Goal: Information Seeking & Learning: Learn about a topic

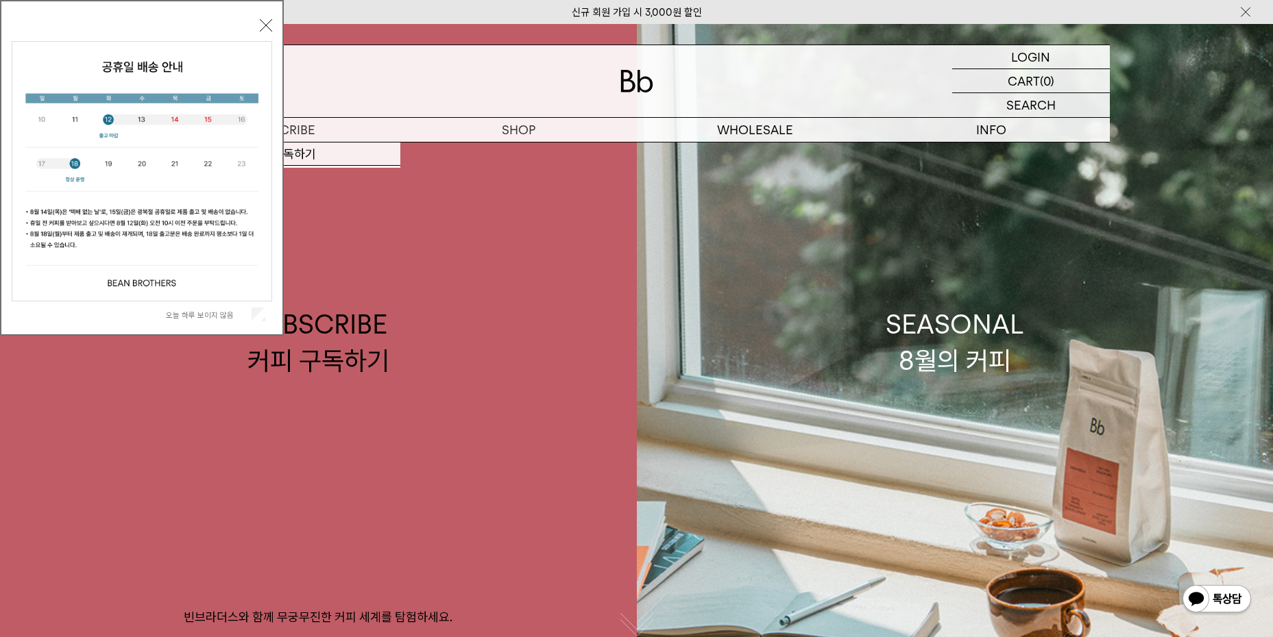
click at [263, 28] on button "닫기" at bounding box center [266, 25] width 12 height 12
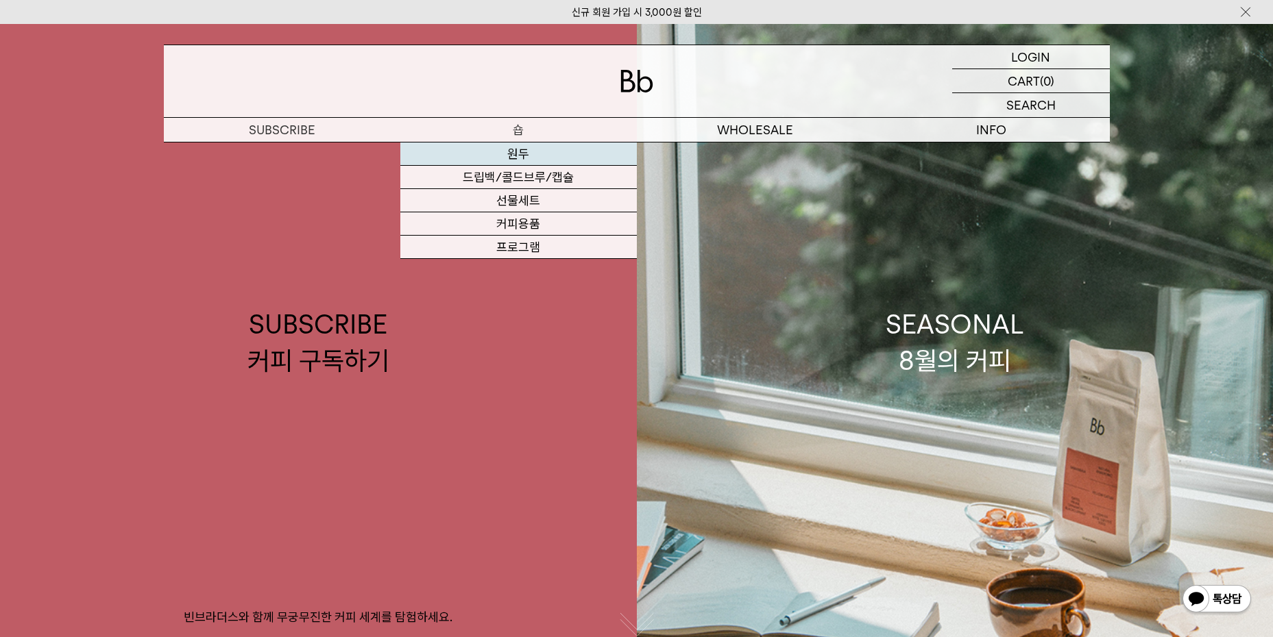
click at [522, 149] on link "원두" at bounding box center [518, 154] width 236 height 23
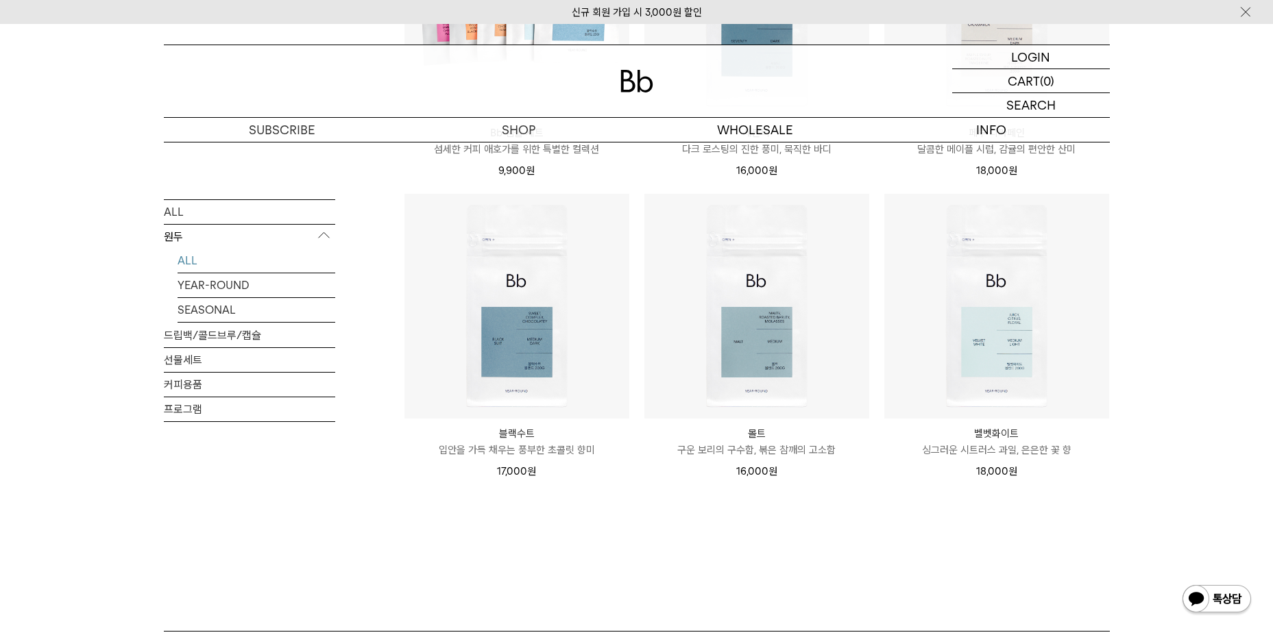
scroll to position [1028, 0]
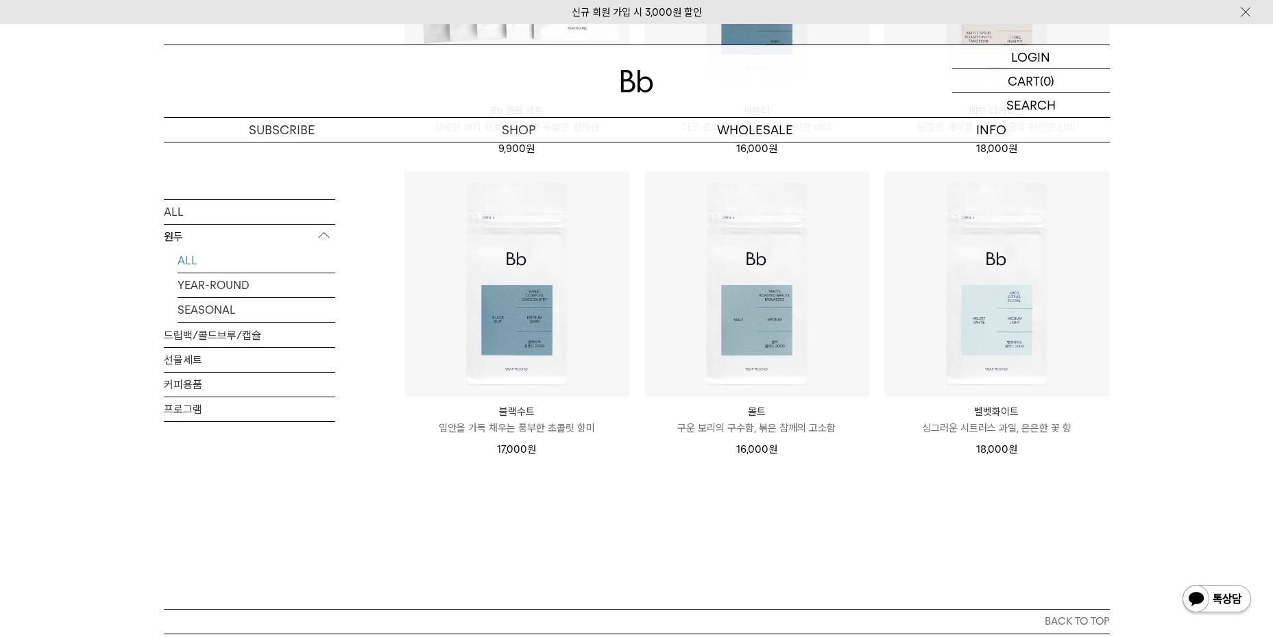
click at [515, 428] on p "입안을 가득 채우는 풍부한 초콜릿 향미" at bounding box center [516, 428] width 225 height 16
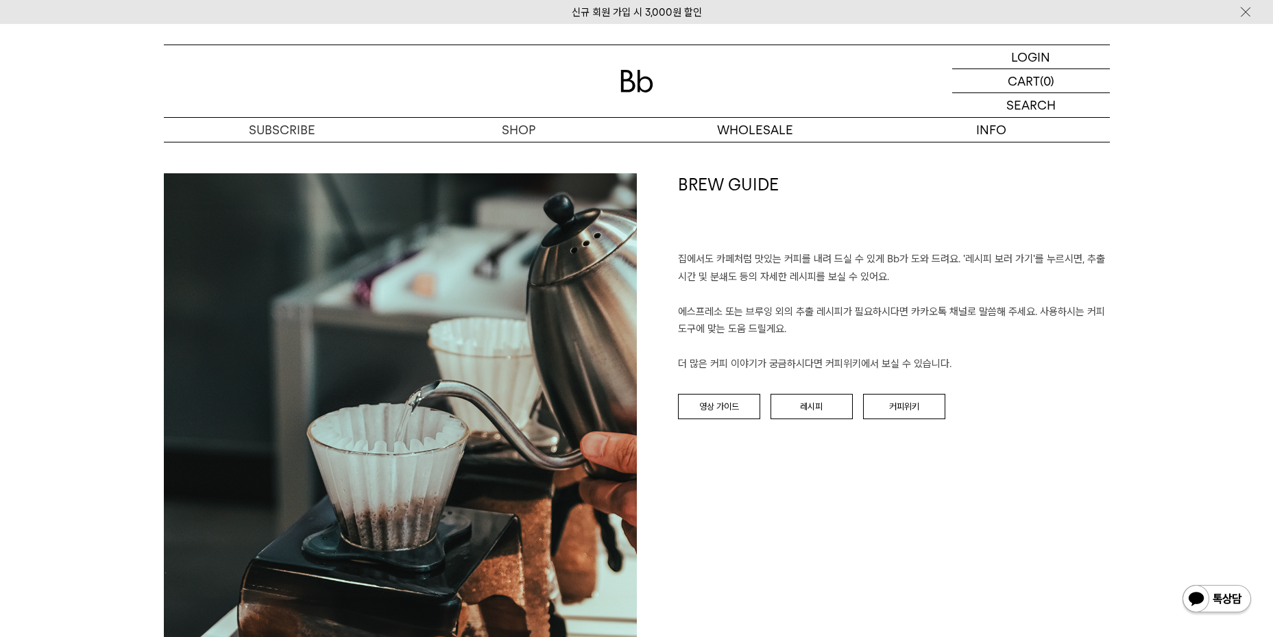
scroll to position [1508, 0]
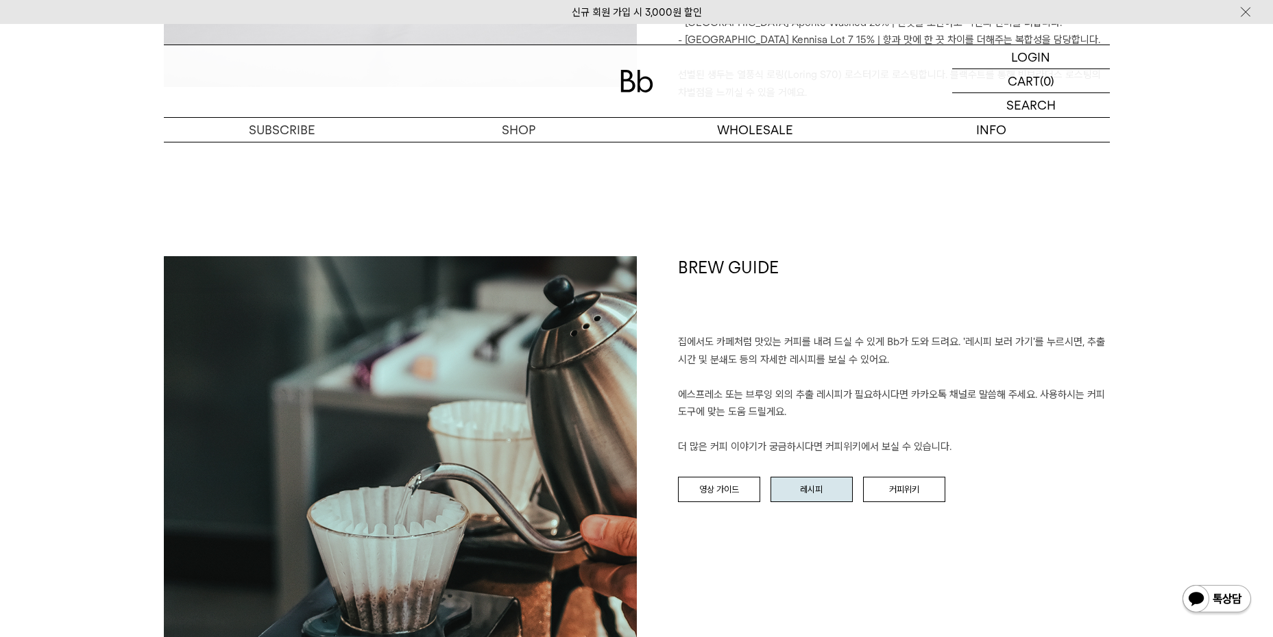
click at [817, 477] on link "레시피" at bounding box center [811, 490] width 82 height 26
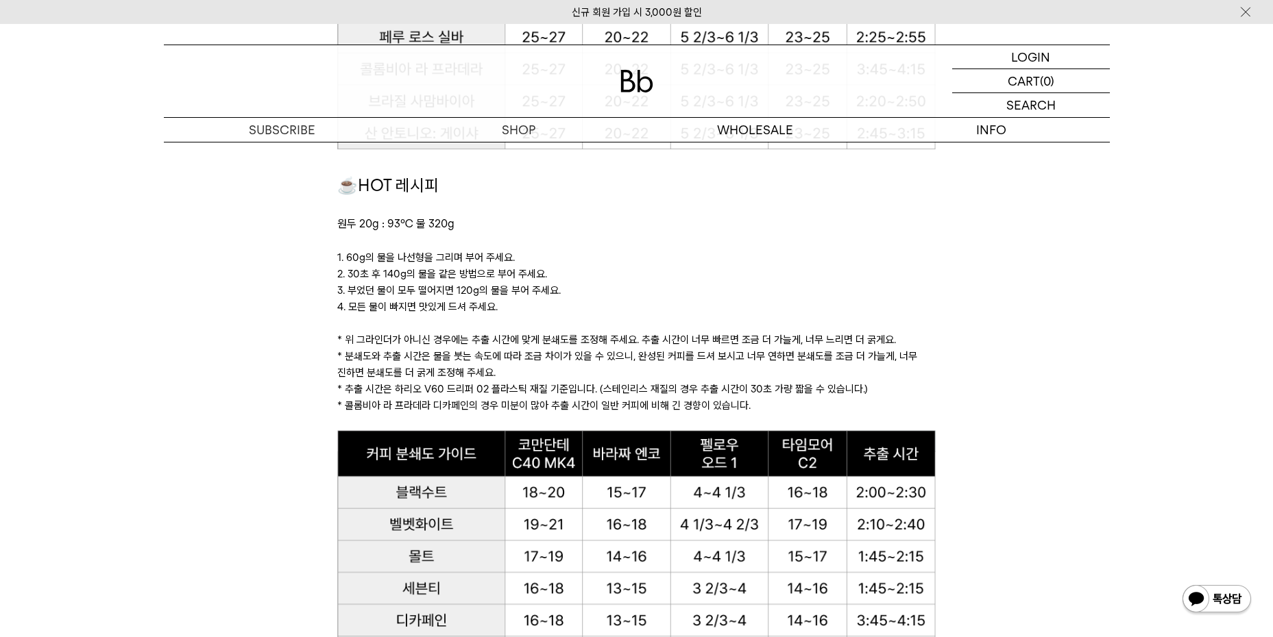
scroll to position [1234, 0]
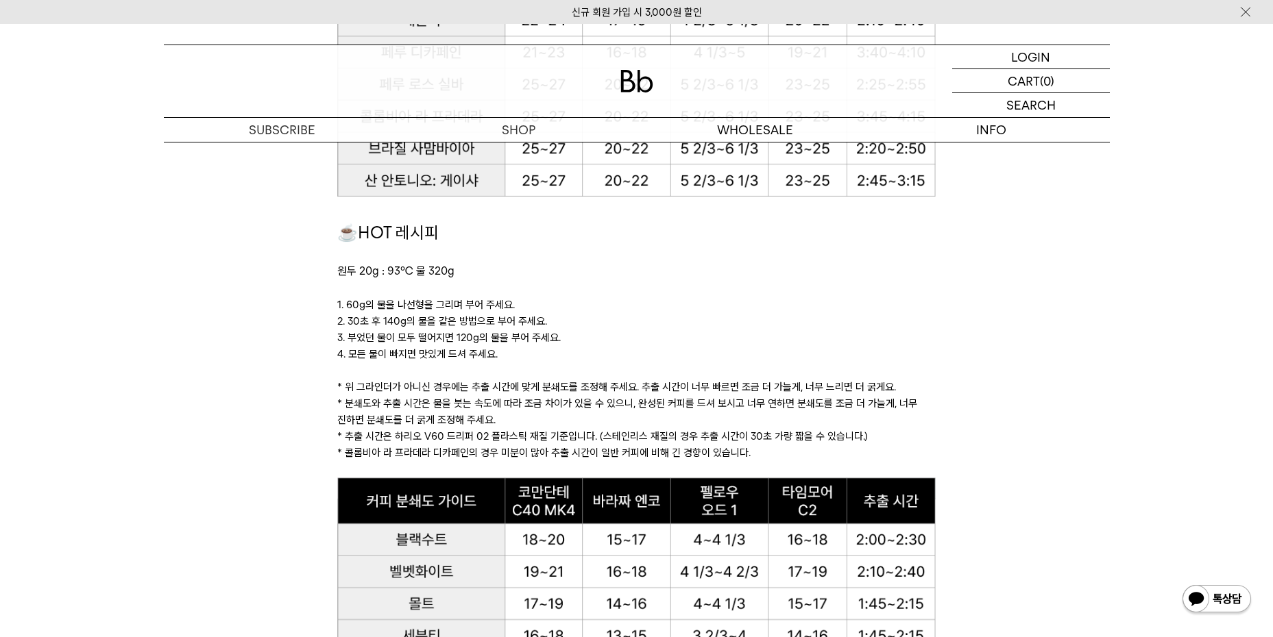
click at [743, 330] on p "3. 부었던 물이 모두 떨어지면 120g의 물을 부어 주세요." at bounding box center [636, 338] width 598 height 16
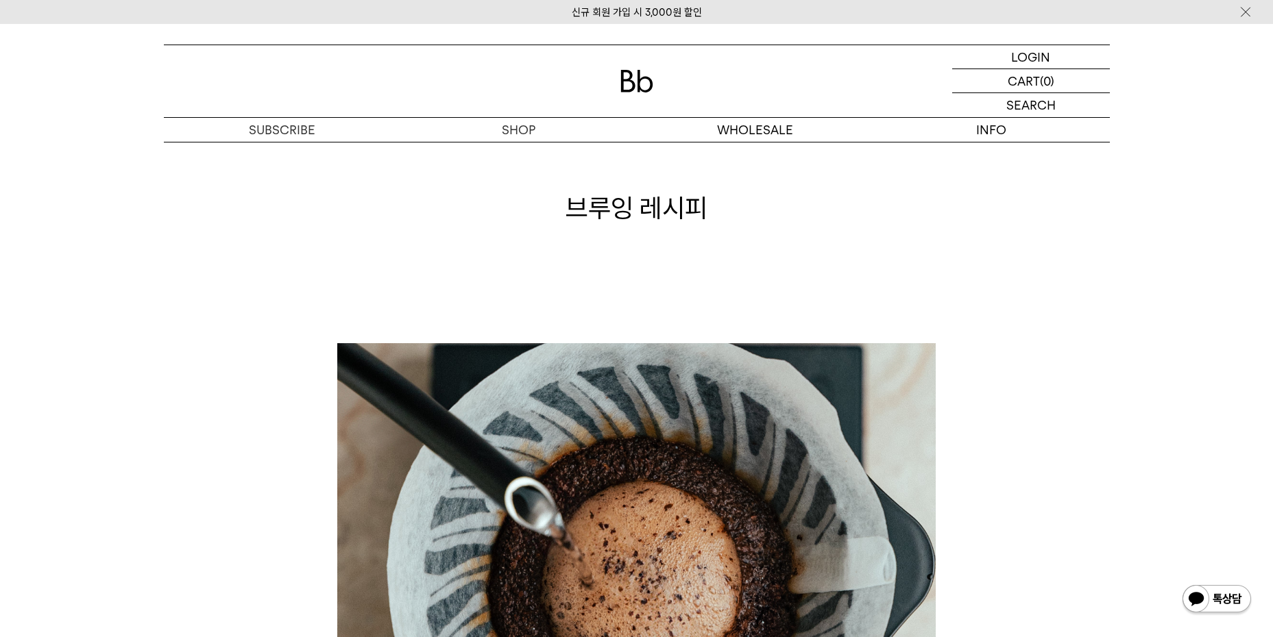
scroll to position [0, 0]
